Goal: Task Accomplishment & Management: Use online tool/utility

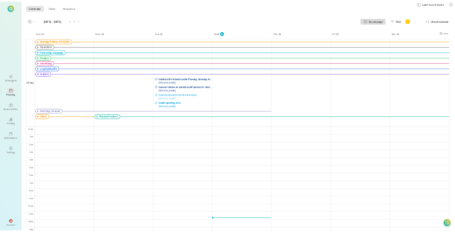
scroll to position [5, 0]
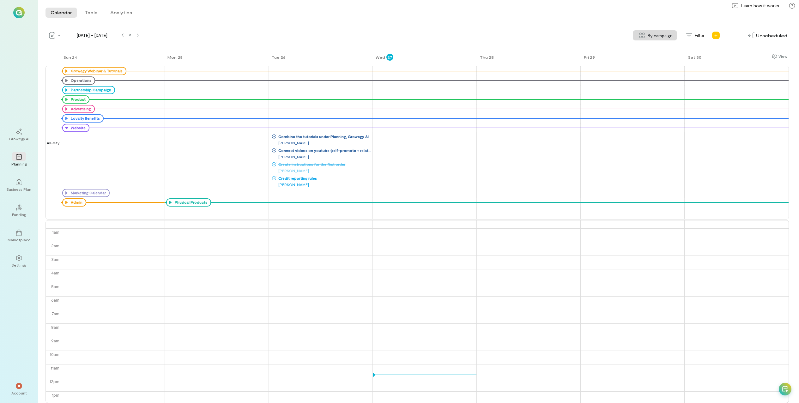
click at [0, 0] on icon at bounding box center [0, 0] width 0 height 0
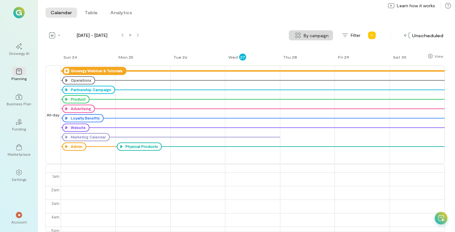
click at [67, 70] on icon at bounding box center [66, 71] width 5 height 5
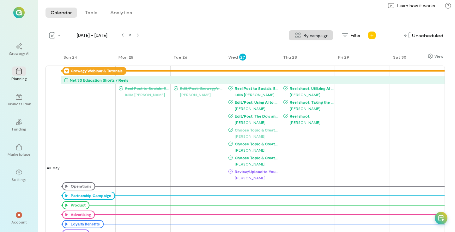
click at [67, 70] on icon at bounding box center [66, 71] width 5 height 5
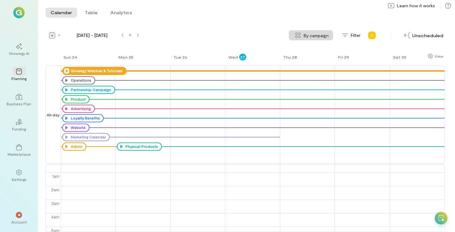
click at [67, 70] on icon at bounding box center [66, 71] width 5 height 5
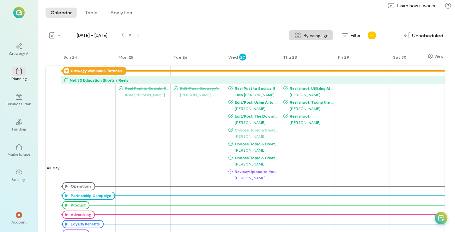
click at [67, 70] on icon at bounding box center [66, 71] width 5 height 5
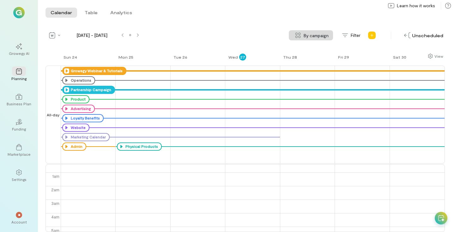
click at [67, 88] on icon at bounding box center [66, 89] width 5 height 5
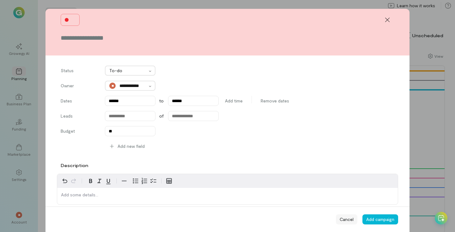
click at [353, 222] on div "Cancel" at bounding box center [346, 220] width 21 height 10
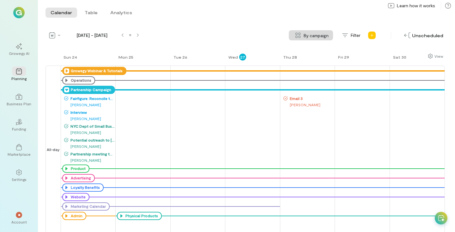
click at [82, 113] on span "Interview" at bounding box center [92, 112] width 46 height 5
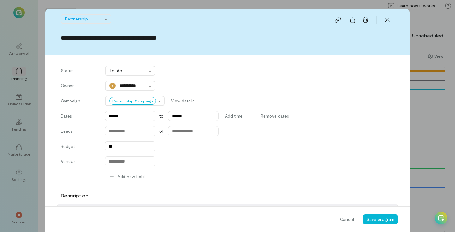
scroll to position [890, 0]
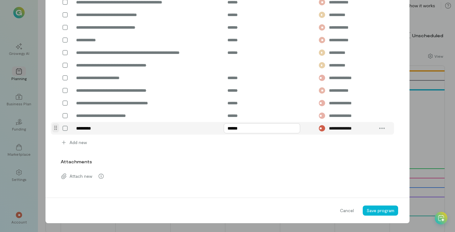
click at [246, 134] on input "******" at bounding box center [262, 128] width 76 height 10
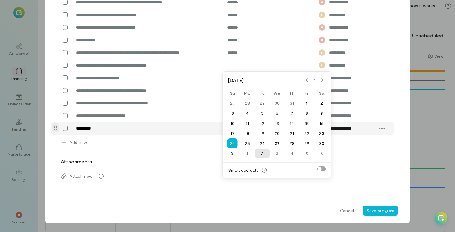
click at [263, 149] on div "2" at bounding box center [262, 153] width 15 height 9
type input "******"
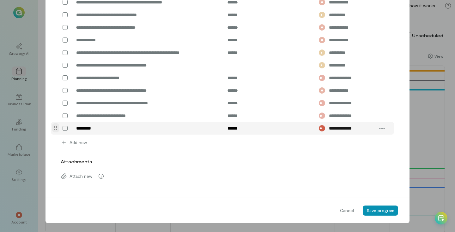
click at [375, 213] on span "Save program" at bounding box center [380, 210] width 28 height 5
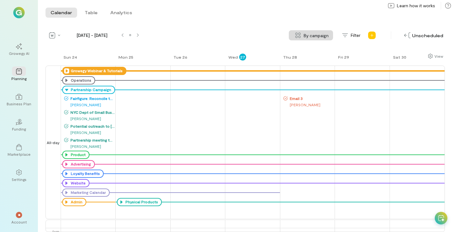
drag, startPoint x: 66, startPoint y: 89, endPoint x: 111, endPoint y: 47, distance: 61.5
click at [111, 47] on div "Quarter Month Week Day [DATE] - [DATE] By campaign By campaign No grouping Filt…" at bounding box center [244, 131] width 399 height 202
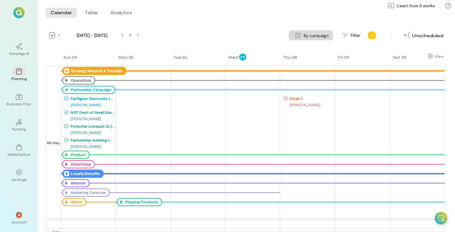
click at [66, 175] on icon at bounding box center [66, 173] width 5 height 5
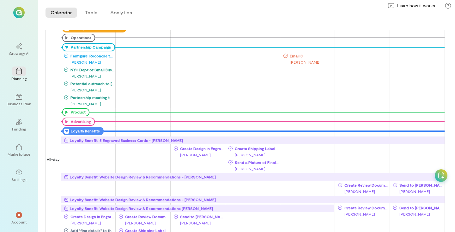
scroll to position [107, 0]
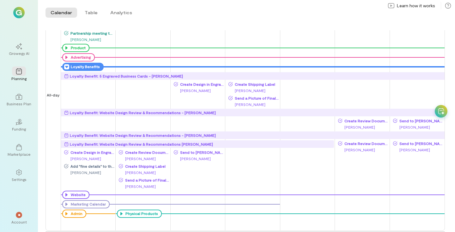
click at [67, 69] on icon at bounding box center [66, 66] width 5 height 5
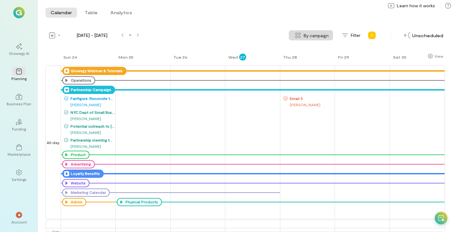
click at [66, 88] on icon at bounding box center [66, 89] width 5 height 5
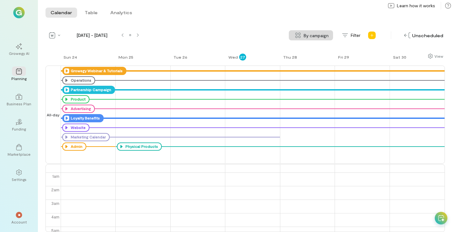
click at [67, 71] on icon at bounding box center [66, 71] width 5 height 5
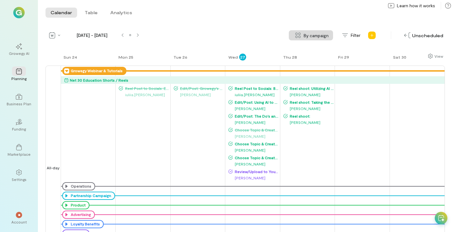
click at [66, 70] on icon at bounding box center [66, 71] width 5 height 5
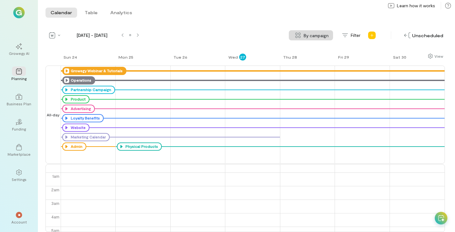
click at [67, 80] on icon at bounding box center [66, 80] width 5 height 5
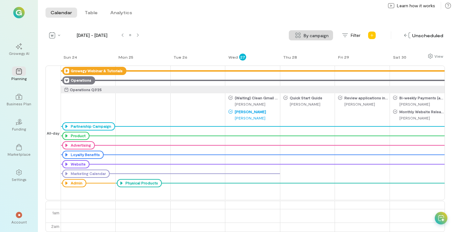
click at [67, 80] on icon at bounding box center [66, 80] width 5 height 5
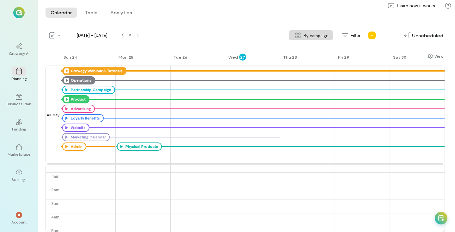
click at [66, 99] on icon at bounding box center [66, 99] width 5 height 5
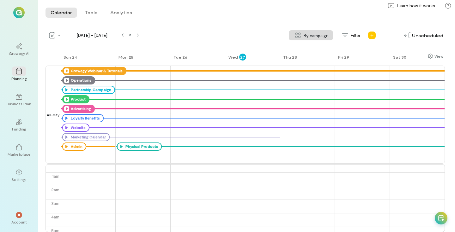
click at [66, 110] on icon at bounding box center [66, 108] width 5 height 5
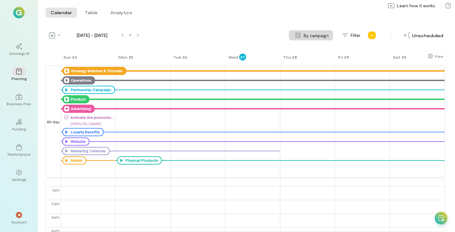
click at [66, 109] on icon at bounding box center [66, 108] width 5 height 5
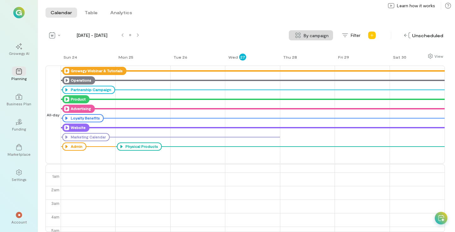
click at [66, 128] on icon at bounding box center [66, 127] width 5 height 5
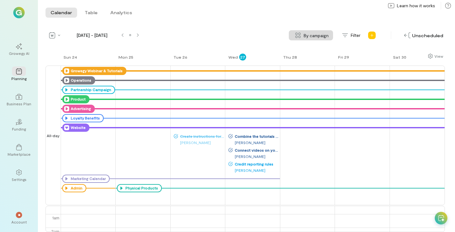
click at [68, 128] on icon at bounding box center [66, 127] width 5 height 5
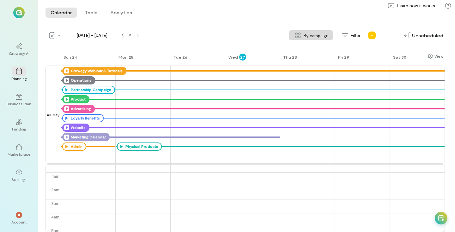
click at [66, 139] on icon at bounding box center [66, 137] width 5 height 5
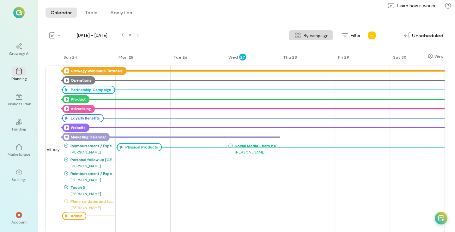
scroll to position [2, 0]
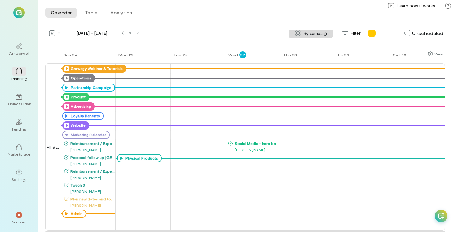
click at [0, 0] on icon at bounding box center [0, 0] width 0 height 0
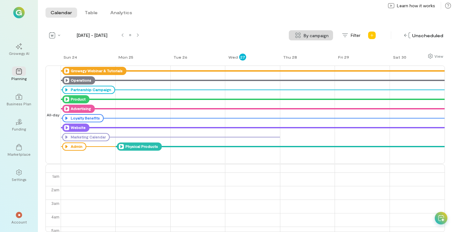
click at [120, 145] on icon at bounding box center [121, 146] width 5 height 5
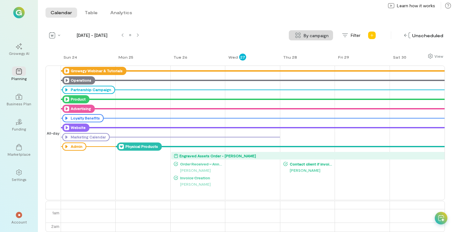
click at [198, 159] on div "Engraved Assets Order - [PERSON_NAME]" at bounding box center [217, 156] width 76 height 6
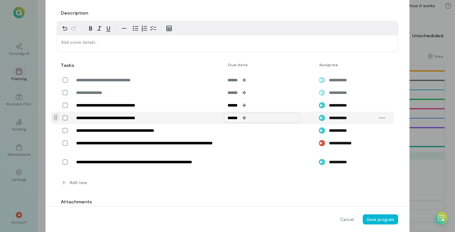
scroll to position [329, 0]
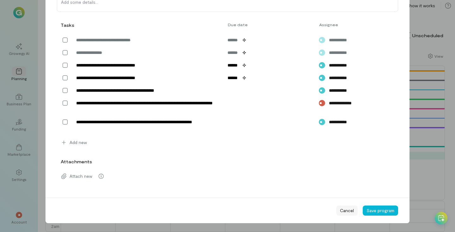
click at [345, 210] on span "Cancel" at bounding box center [347, 211] width 14 height 6
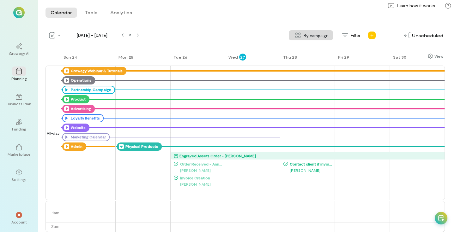
click at [66, 148] on icon at bounding box center [66, 146] width 5 height 5
click at [122, 147] on icon at bounding box center [121, 146] width 5 height 5
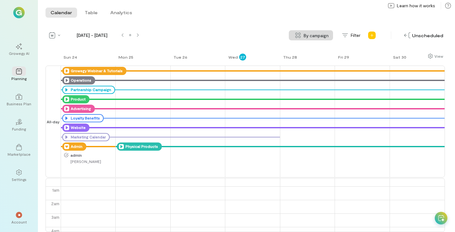
click at [66, 149] on icon at bounding box center [66, 146] width 5 height 5
